Goal: Check status: Check status

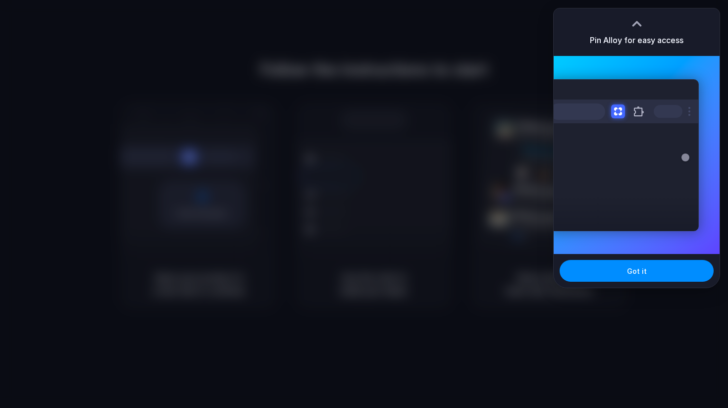
click at [625, 20] on div "Pin Alloy for easy access" at bounding box center [637, 32] width 166 height 48
click at [621, 274] on button "Got it" at bounding box center [637, 271] width 154 height 22
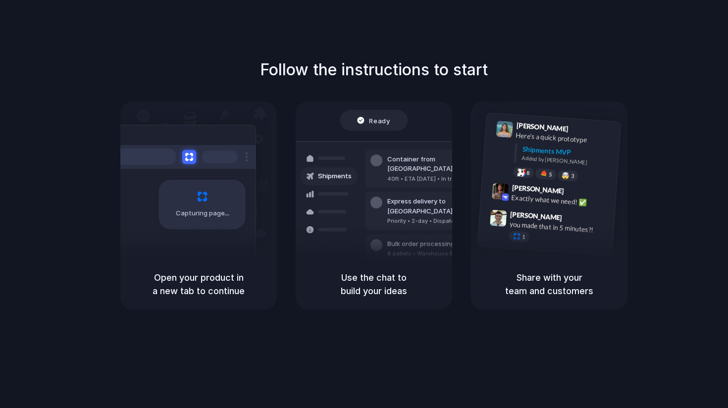
click at [400, 175] on div "40ft • ETA [DATE] • In transit" at bounding box center [441, 179] width 107 height 8
